Goal: Check status: Check status

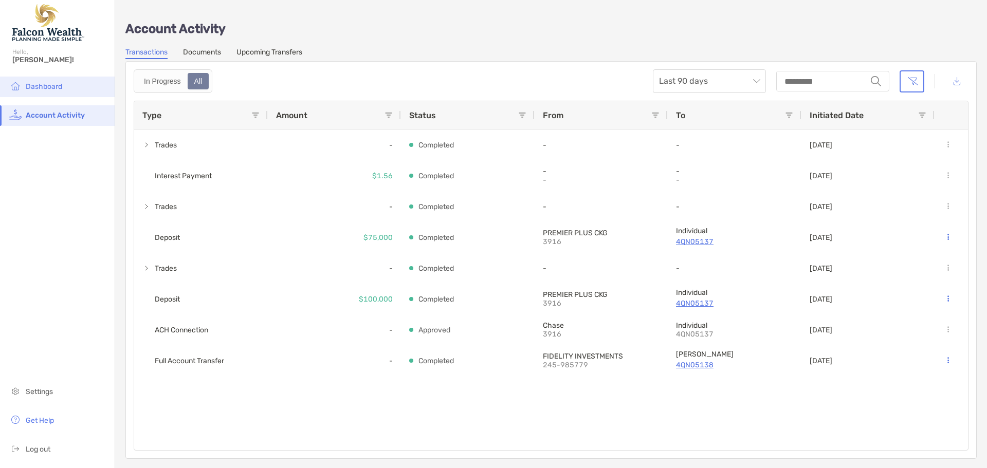
click at [38, 84] on span "Dashboard" at bounding box center [44, 86] width 36 height 9
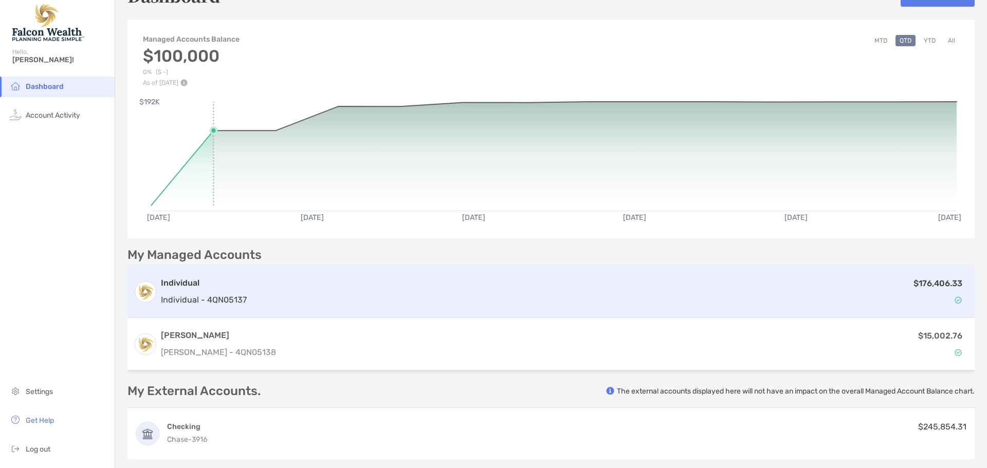
scroll to position [51, 0]
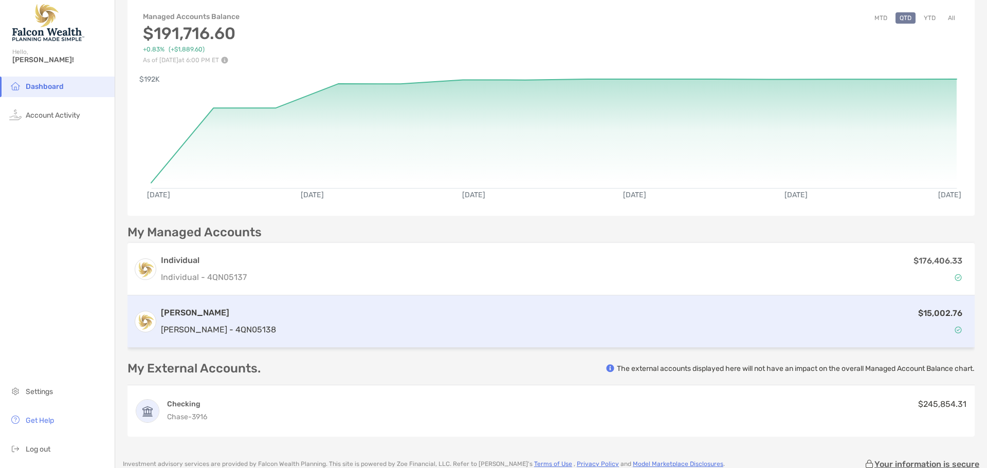
click at [455, 316] on div "$15,002.76" at bounding box center [624, 322] width 688 height 30
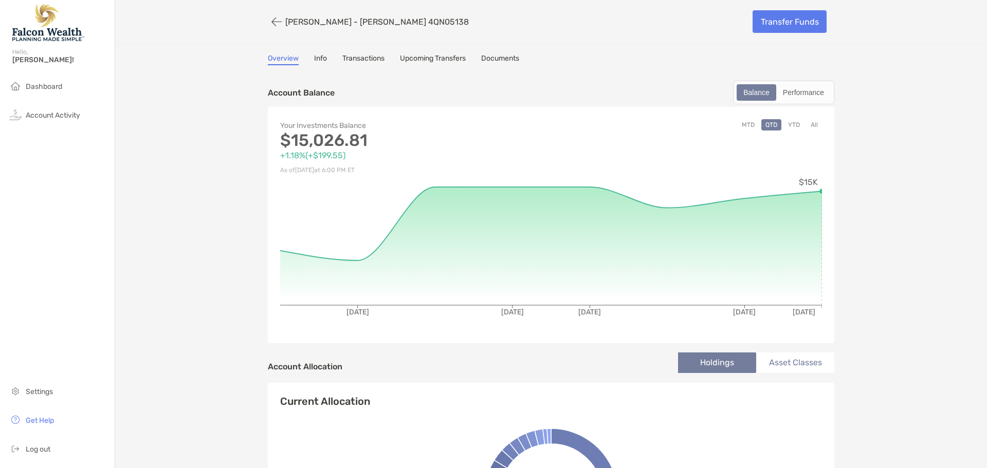
click at [354, 58] on link "Transactions" at bounding box center [363, 59] width 42 height 11
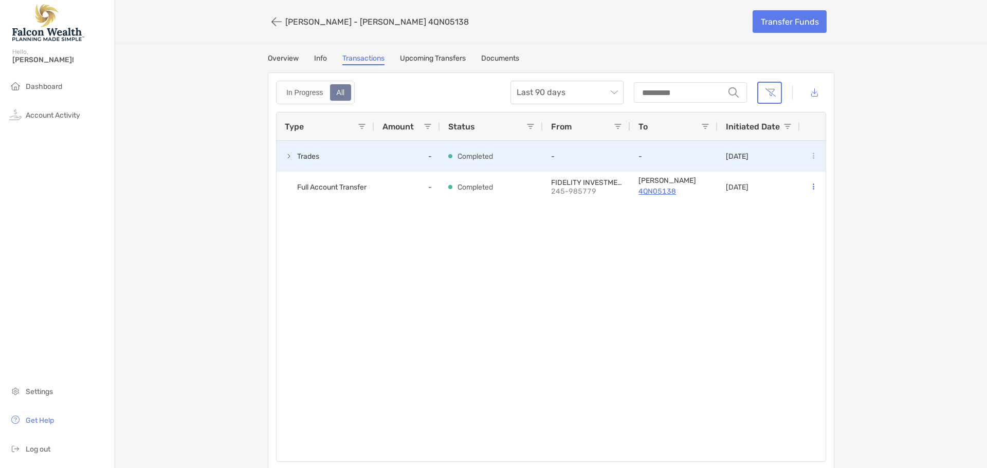
click at [288, 157] on span at bounding box center [289, 156] width 8 height 8
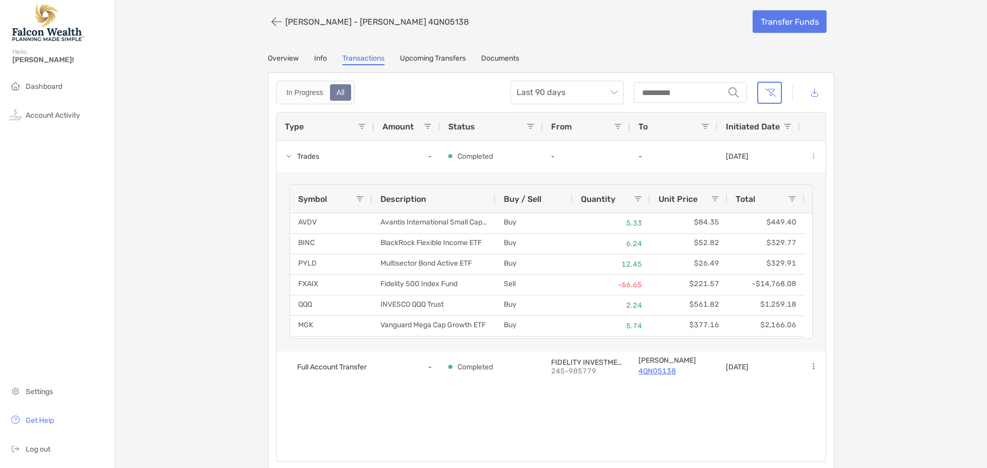
click at [517, 199] on span "Buy / Sell" at bounding box center [523, 199] width 38 height 10
click at [521, 200] on span "Buy / Sell" at bounding box center [523, 199] width 38 height 10
click at [55, 85] on span "Dashboard" at bounding box center [44, 86] width 36 height 9
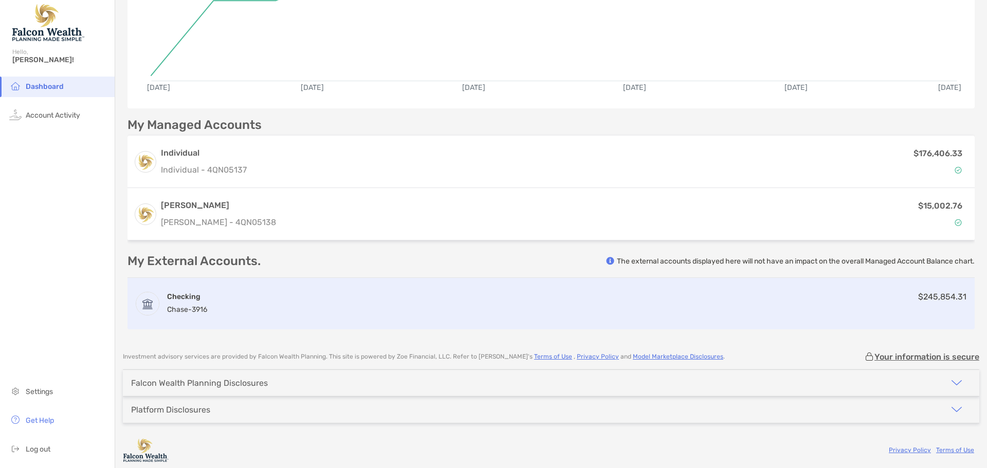
scroll to position [162, 0]
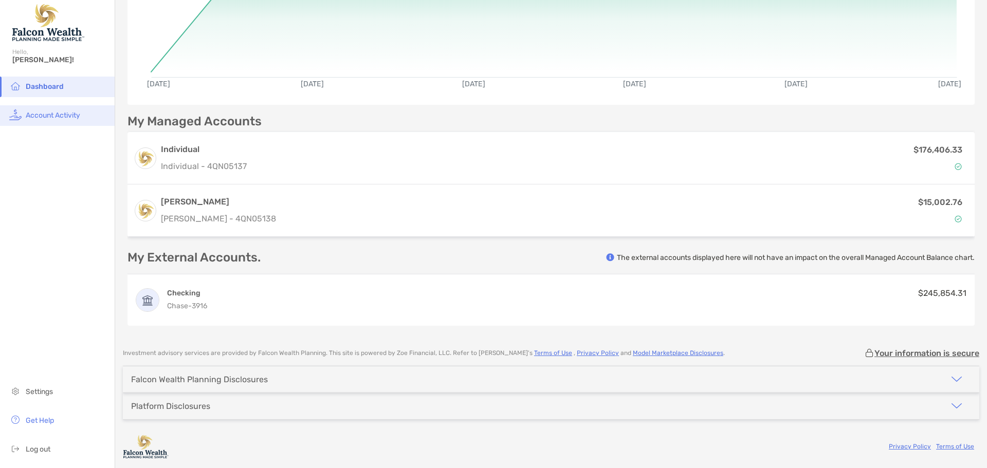
click at [51, 123] on li "Account Activity" at bounding box center [57, 115] width 115 height 21
